Goal: Task Accomplishment & Management: Use online tool/utility

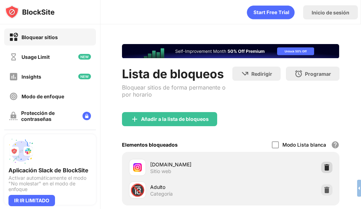
click at [323, 168] on img at bounding box center [326, 167] width 7 height 7
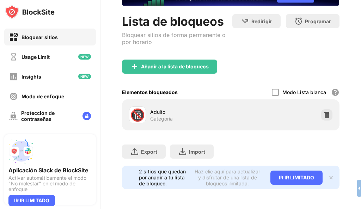
scroll to position [23, 0]
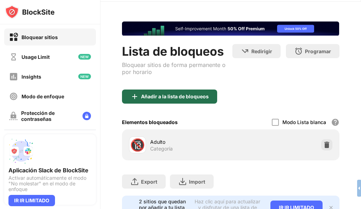
click at [187, 100] on div "Añadir a la lista de bloqueos" at bounding box center [169, 97] width 95 height 14
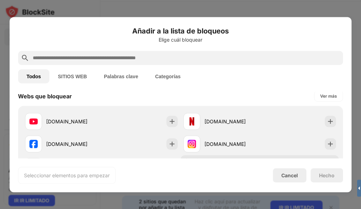
scroll to position [141, 0]
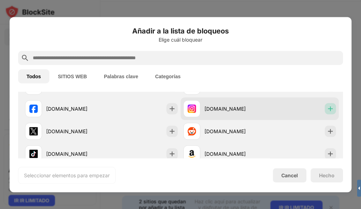
click at [327, 110] on img at bounding box center [330, 108] width 7 height 7
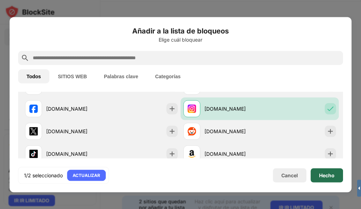
click at [315, 174] on div "Hecho" at bounding box center [327, 175] width 32 height 14
